Goal: Information Seeking & Learning: Learn about a topic

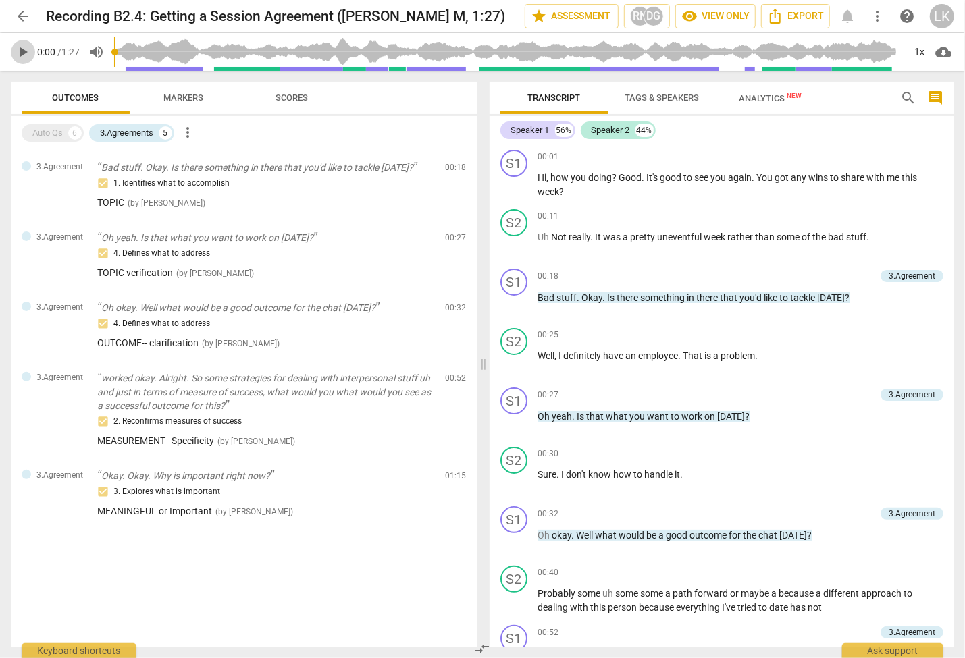
click at [20, 54] on span "play_arrow" at bounding box center [23, 52] width 16 height 16
click at [20, 54] on span "pause" at bounding box center [23, 52] width 16 height 16
click at [511, 182] on span "play_arrow" at bounding box center [514, 186] width 16 height 16
click at [511, 182] on span "pause" at bounding box center [514, 186] width 16 height 16
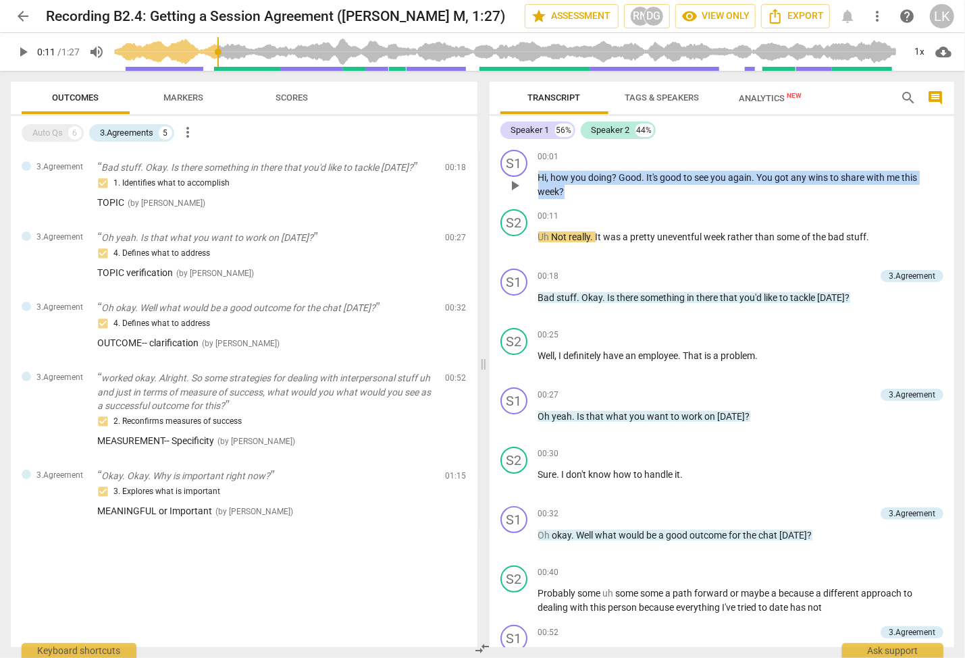
drag, startPoint x: 537, startPoint y: 177, endPoint x: 573, endPoint y: 188, distance: 38.0
click at [573, 188] on p "Hi , how you doing ? Good . It's good to see you again . You got any wins to sh…" at bounding box center [741, 185] width 406 height 28
click at [757, 179] on span "You" at bounding box center [766, 177] width 18 height 11
drag, startPoint x: 756, startPoint y: 178, endPoint x: 757, endPoint y: 188, distance: 9.5
click at [757, 188] on p "Hi , how you doing ? Good . It's good to see you again . You got any wins to sh…" at bounding box center [741, 185] width 406 height 28
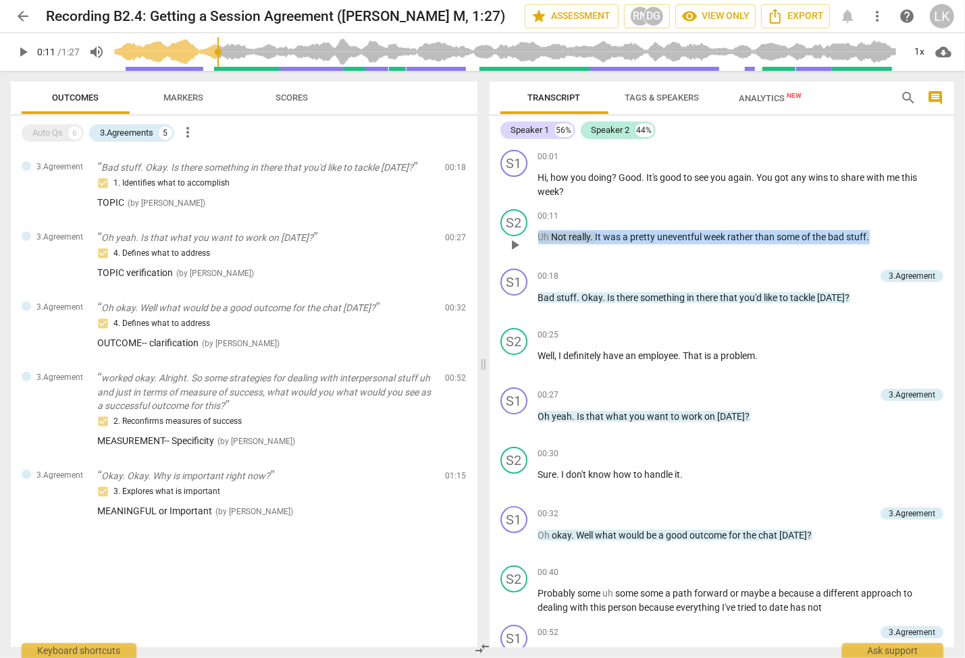
drag, startPoint x: 536, startPoint y: 237, endPoint x: 872, endPoint y: 236, distance: 336.1
click at [872, 236] on div "S2 play_arrow pause 00:11 keyboard_arrow_right Uh Not really . It was a pretty …" at bounding box center [721, 233] width 465 height 59
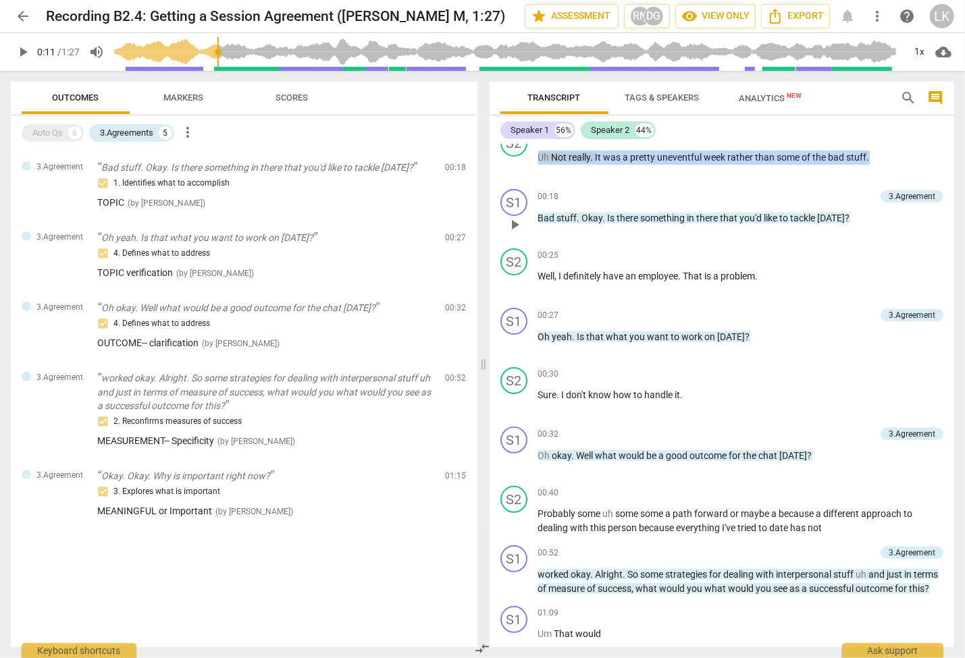
scroll to position [81, 0]
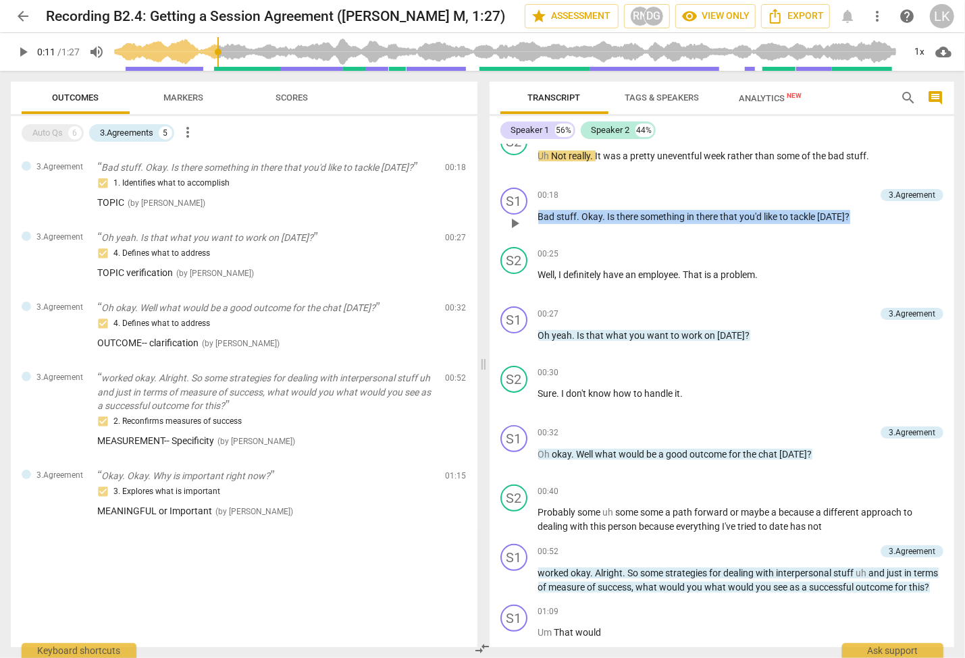
drag, startPoint x: 532, startPoint y: 217, endPoint x: 848, endPoint y: 211, distance: 315.9
click at [848, 211] on div "S1 play_arrow pause 00:18 3.Agreement keyboard_arrow_right Bad stuff . Okay . I…" at bounding box center [721, 211] width 465 height 59
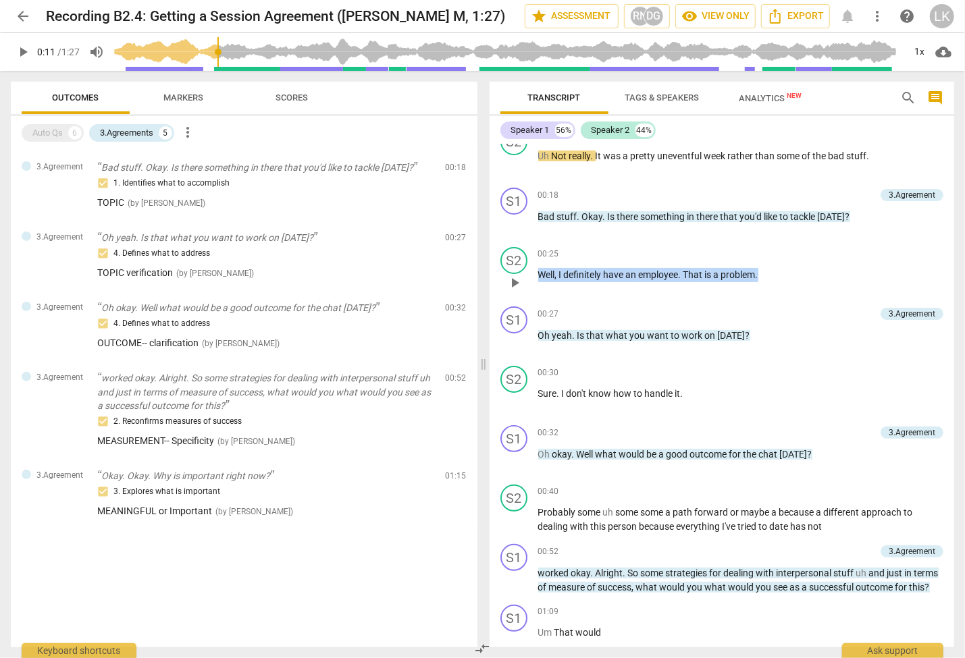
drag, startPoint x: 534, startPoint y: 273, endPoint x: 769, endPoint y: 272, distance: 235.6
click at [769, 272] on div "S2 play_arrow pause 00:25 keyboard_arrow_right Well , I definitely have an empl…" at bounding box center [721, 271] width 465 height 59
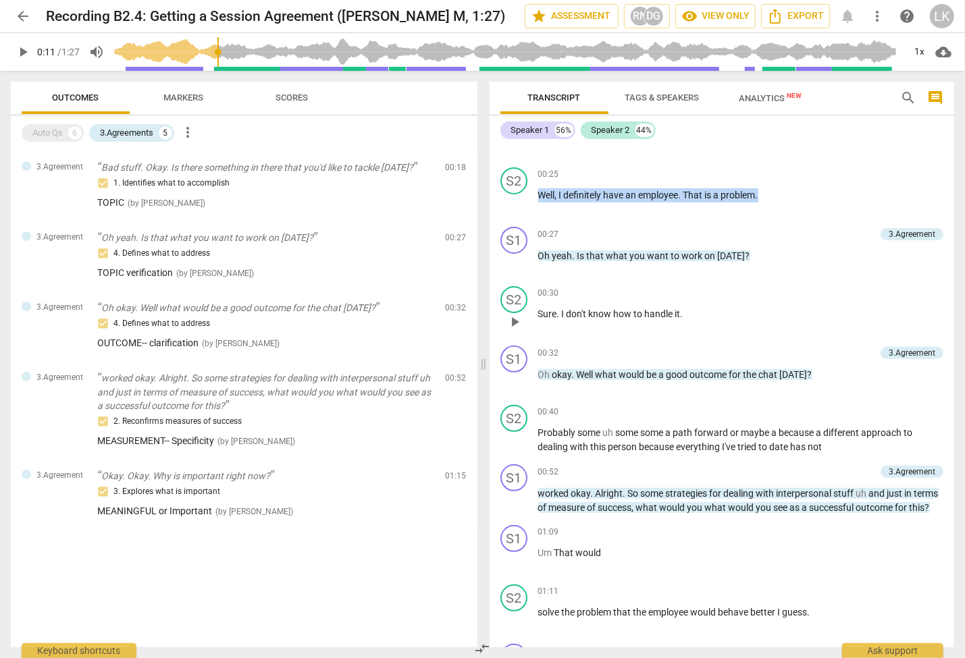
scroll to position [163, 0]
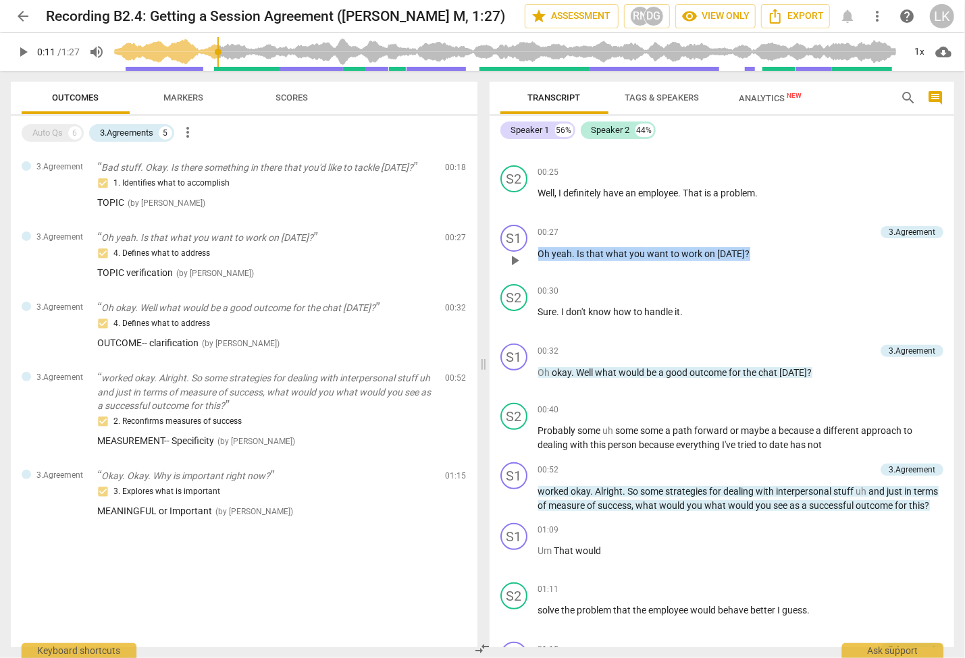
drag, startPoint x: 536, startPoint y: 250, endPoint x: 755, endPoint y: 254, distance: 219.4
click at [755, 254] on div "S1 play_arrow pause 00:27 3.Agreement keyboard_arrow_right Oh yeah . Is that wh…" at bounding box center [721, 248] width 465 height 59
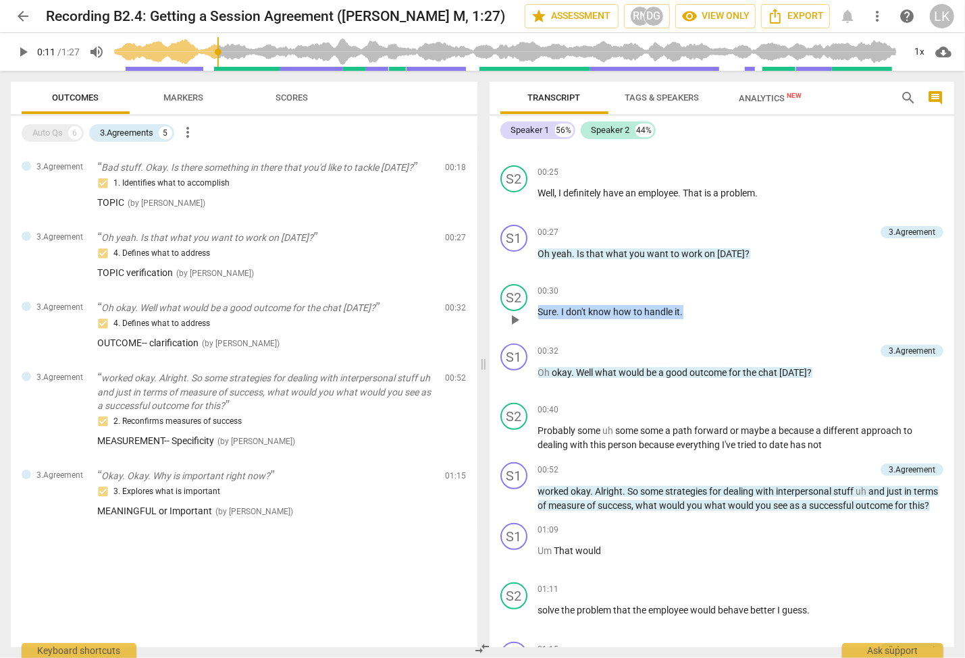
drag, startPoint x: 528, startPoint y: 308, endPoint x: 706, endPoint y: 306, distance: 178.2
click at [707, 306] on div "S2 play_arrow pause 00:30 keyboard_arrow_right Sure . I don't know how to handl…" at bounding box center [721, 308] width 465 height 59
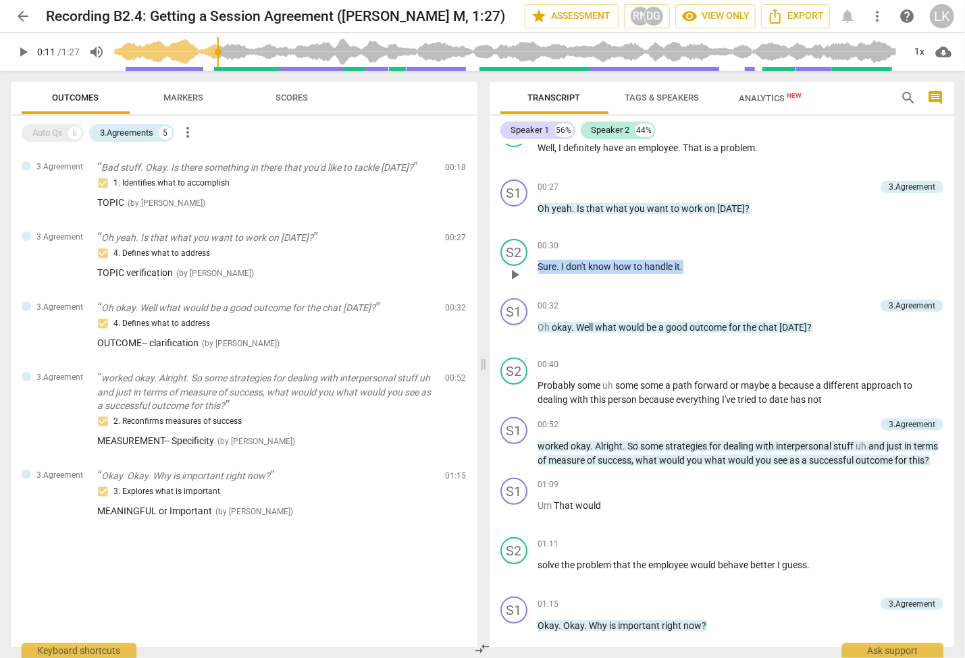
scroll to position [244, 0]
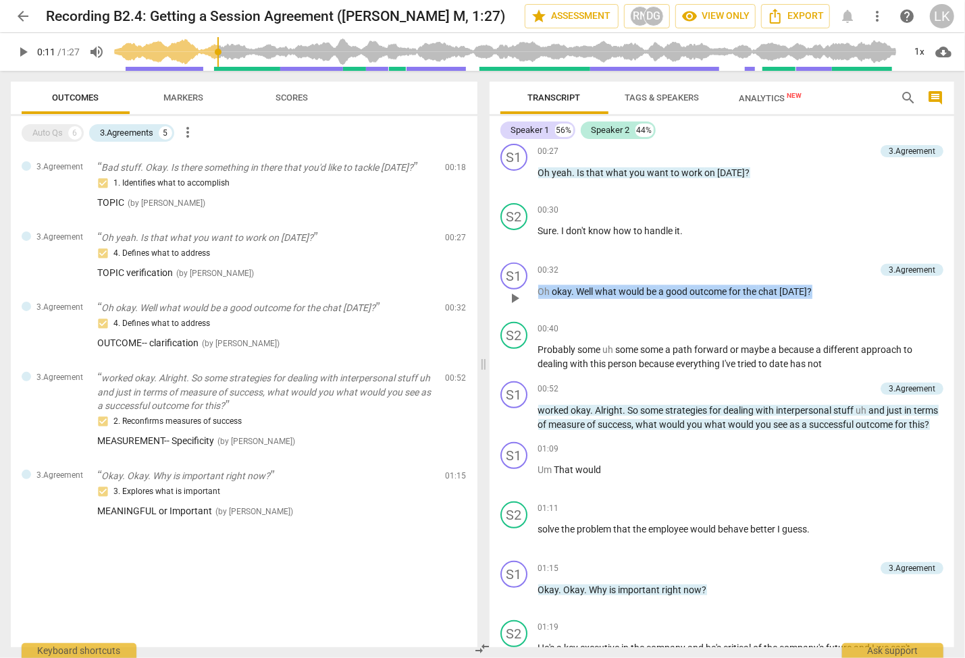
drag, startPoint x: 534, startPoint y: 287, endPoint x: 807, endPoint y: 283, distance: 273.4
click at [807, 283] on div "S1 play_arrow pause 00:32 3.Agreement keyboard_arrow_right Oh okay . Well what …" at bounding box center [721, 286] width 465 height 59
click at [522, 359] on div "S2 play_arrow pause" at bounding box center [519, 346] width 38 height 49
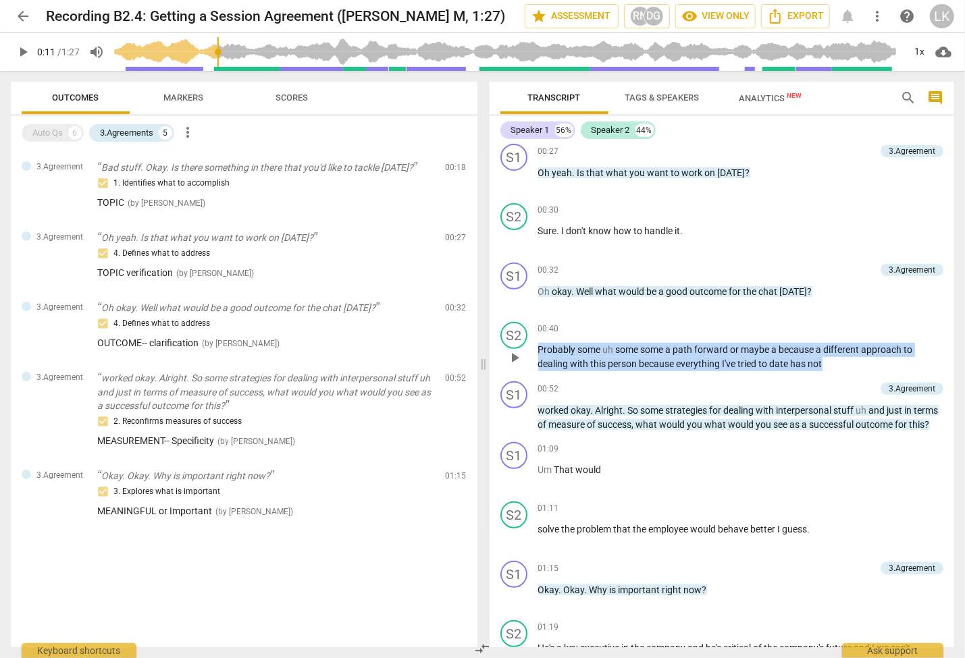
drag, startPoint x: 531, startPoint y: 346, endPoint x: 846, endPoint y: 356, distance: 316.0
click at [846, 356] on div "S2 play_arrow pause 00:40 keyboard_arrow_right Probably some uh some some a pat…" at bounding box center [721, 346] width 465 height 59
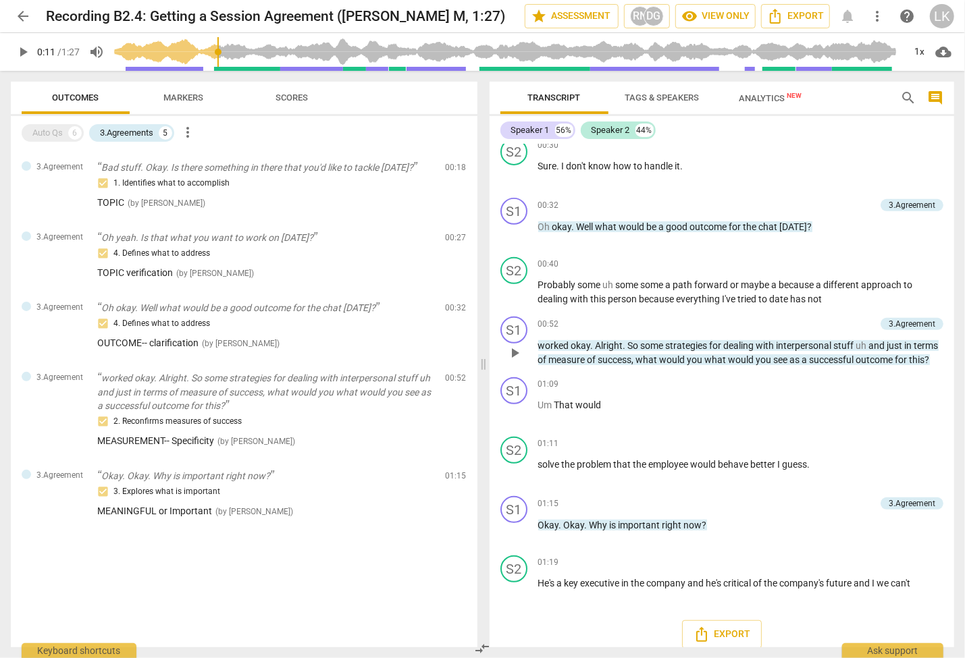
click at [591, 340] on span "." at bounding box center [593, 345] width 5 height 11
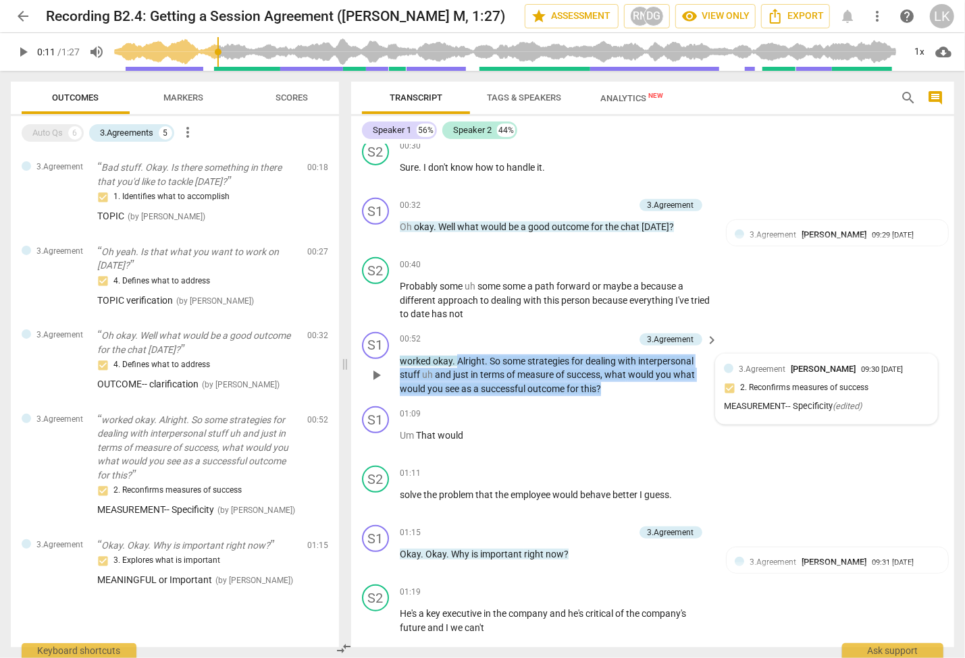
drag, startPoint x: 455, startPoint y: 350, endPoint x: 605, endPoint y: 377, distance: 152.9
click at [606, 377] on p "worked okay . Alright . So some strategies for dealing with interpersonal stuff…" at bounding box center [556, 375] width 312 height 42
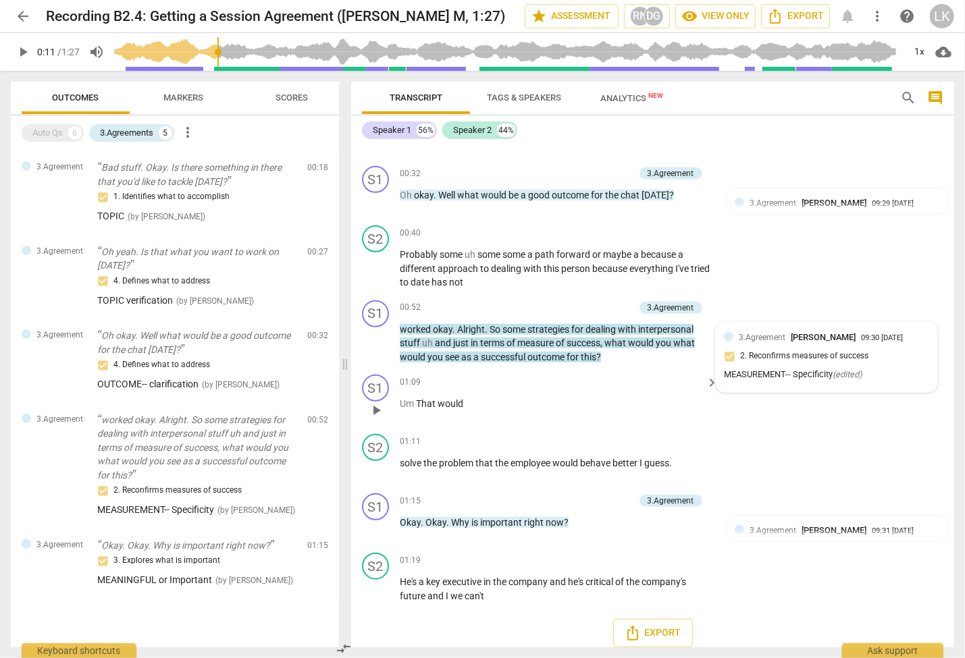
click at [428, 406] on div "01:09 keyboard_arrow_right Um That would" at bounding box center [560, 399] width 320 height 49
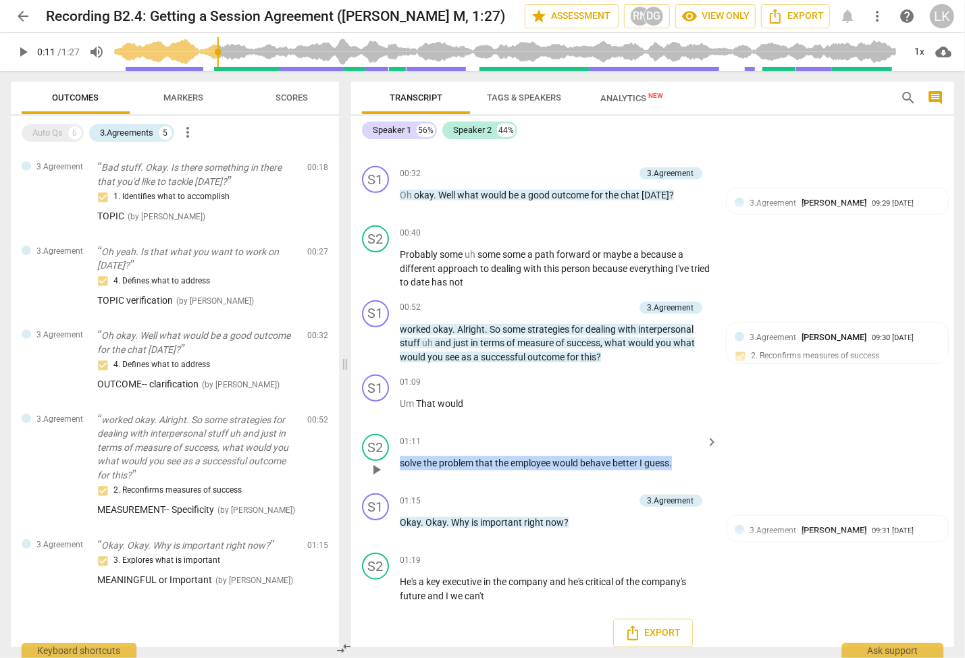
drag, startPoint x: 415, startPoint y: 401, endPoint x: 676, endPoint y: 469, distance: 269.3
click at [676, 469] on div "S1 play_arrow pause 00:01 keyboard_arrow_right Hi , how you doing ? Good . It's…" at bounding box center [652, 395] width 603 height 503
click at [386, 521] on span "play_arrow" at bounding box center [376, 529] width 22 height 16
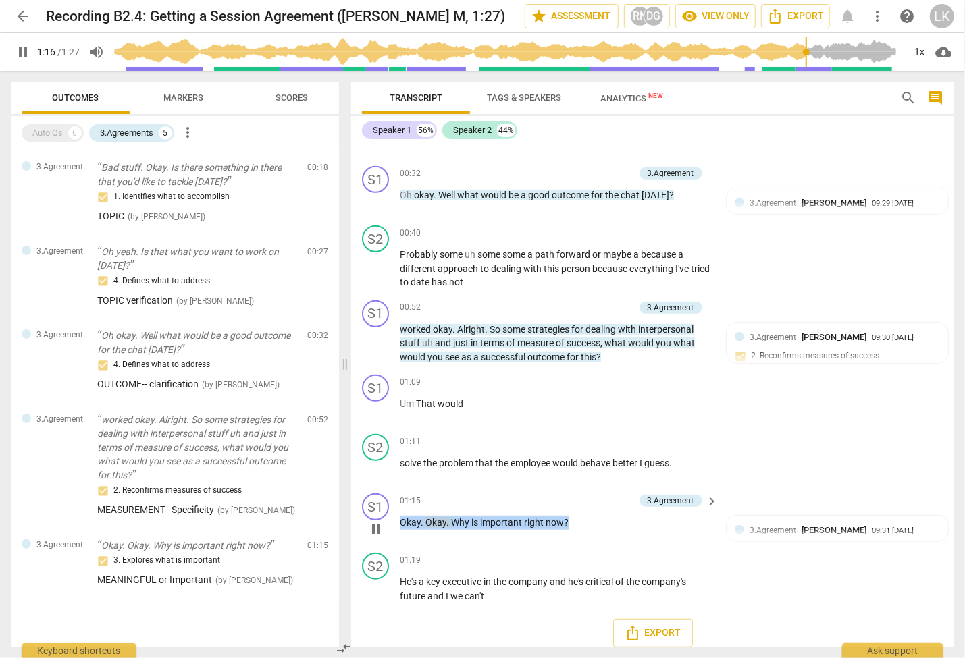
drag, startPoint x: 393, startPoint y: 513, endPoint x: 576, endPoint y: 517, distance: 183.0
click at [576, 517] on div "S1 play_arrow pause 01:15 3.Agreement keyboard_arrow_right Okay . Okay . Why is…" at bounding box center [652, 517] width 603 height 59
type input "87"
